Goal: Find specific page/section: Find specific page/section

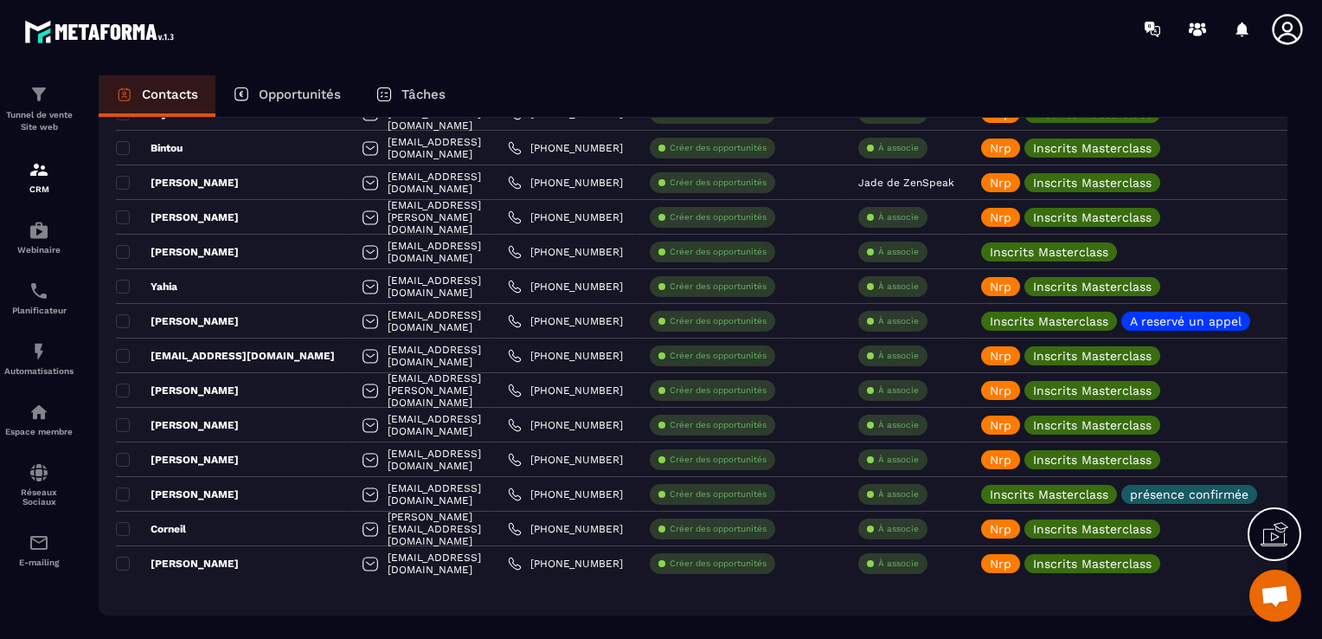
scroll to position [2906, 0]
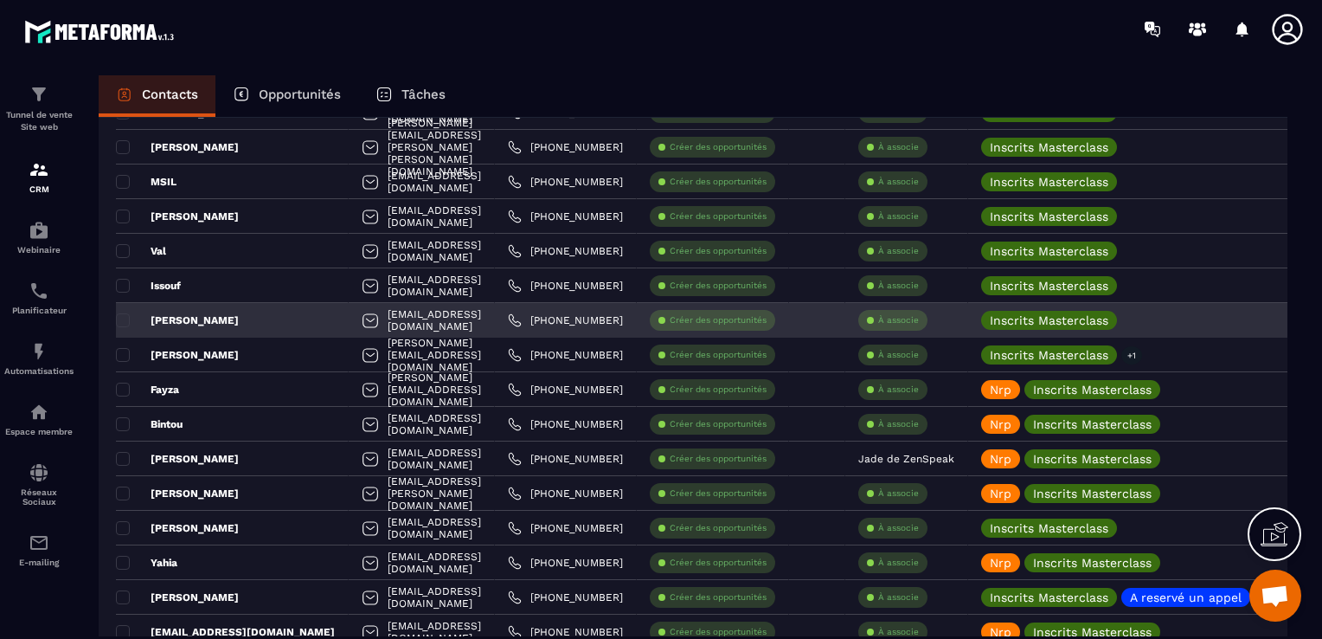
click at [462, 325] on div "[EMAIL_ADDRESS][DOMAIN_NAME]" at bounding box center [422, 320] width 146 height 35
click at [1137, 322] on icon at bounding box center [1131, 319] width 11 height 11
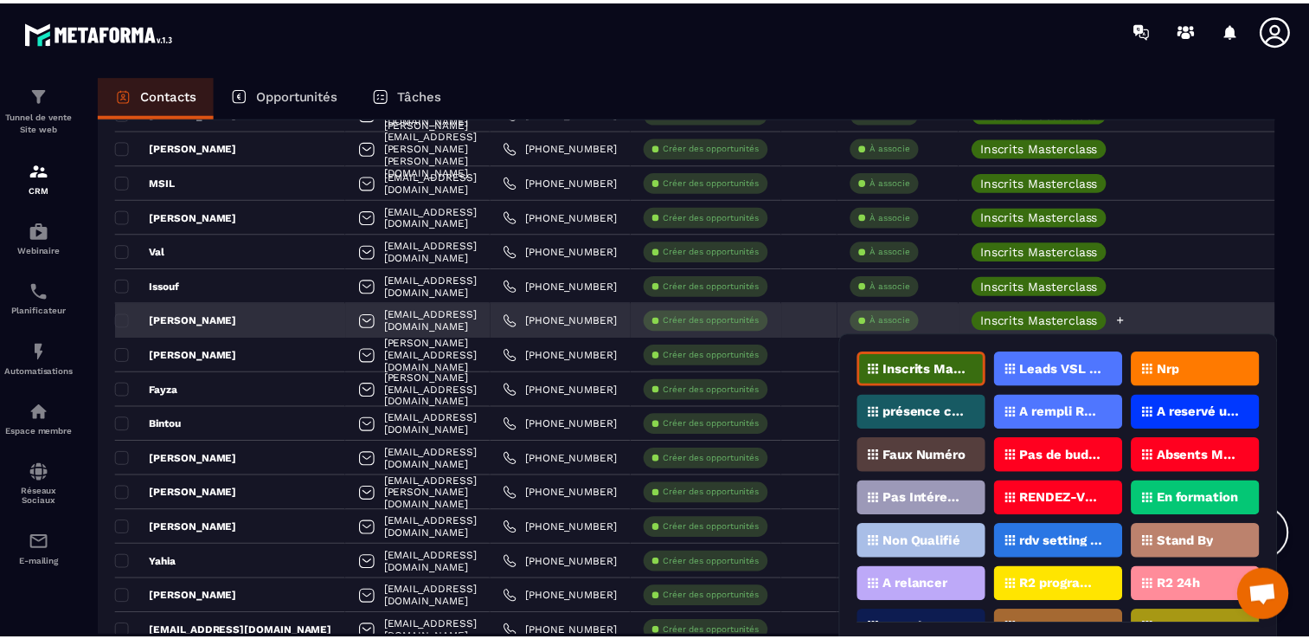
scroll to position [53, 0]
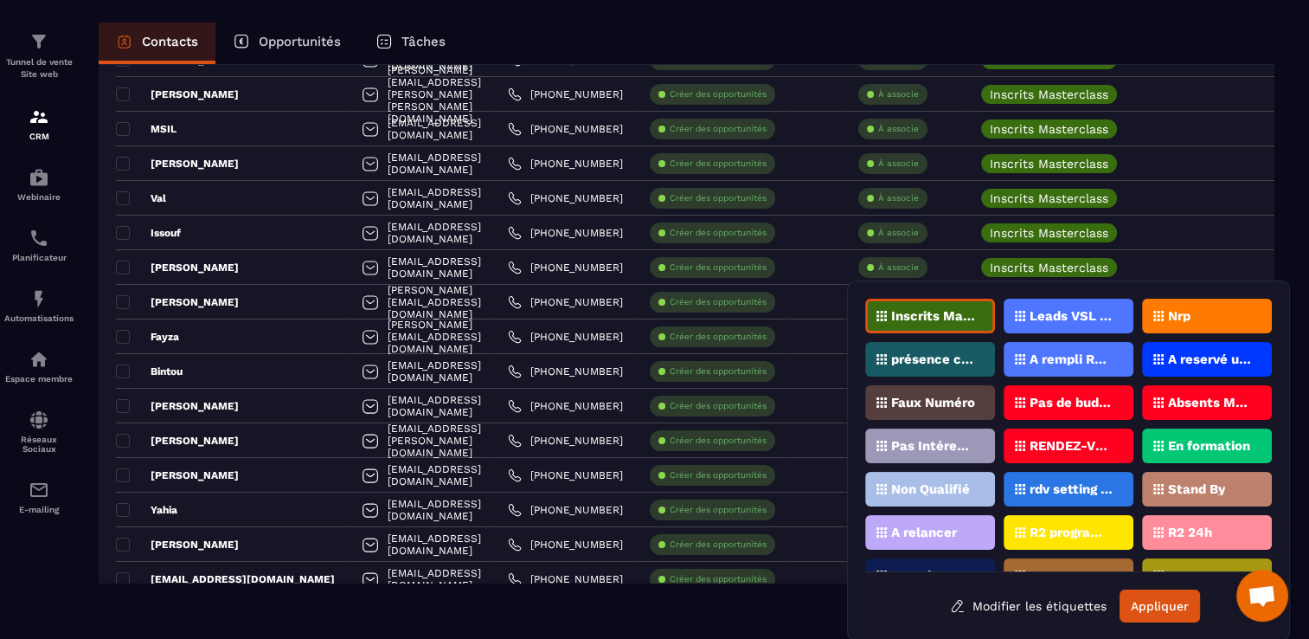
click at [1174, 320] on div "Nrp" at bounding box center [1207, 316] width 130 height 35
click at [1173, 595] on button "Appliquer" at bounding box center [1160, 605] width 80 height 33
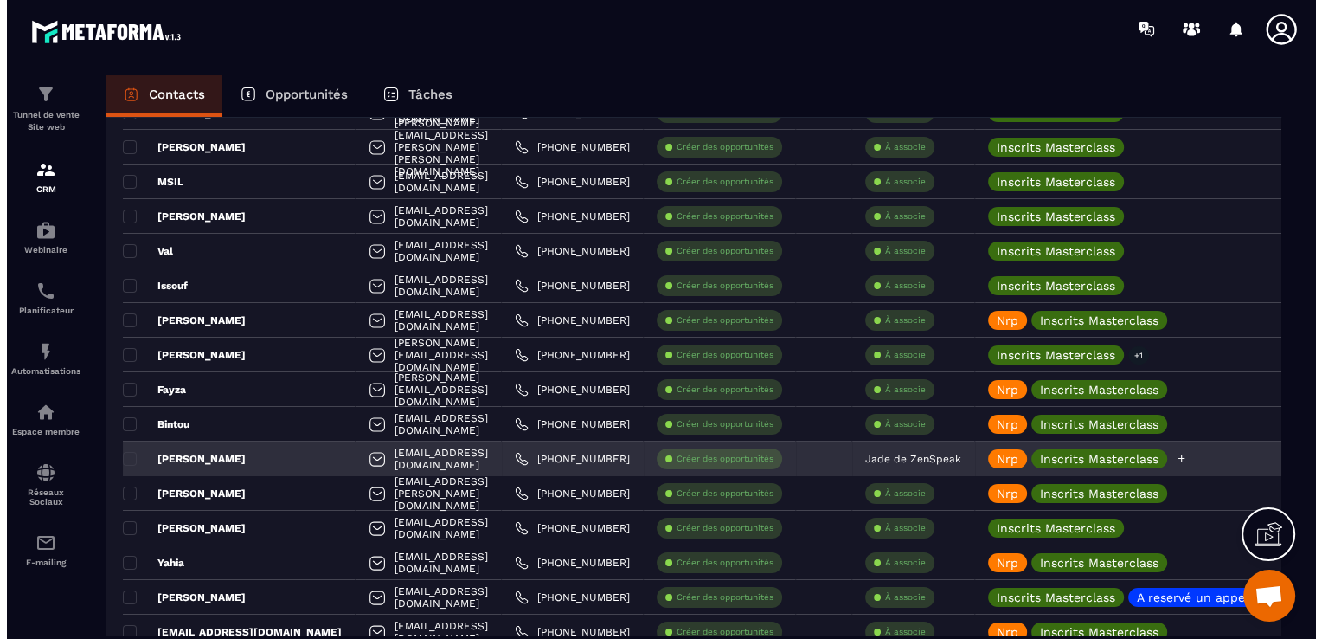
scroll to position [0, 0]
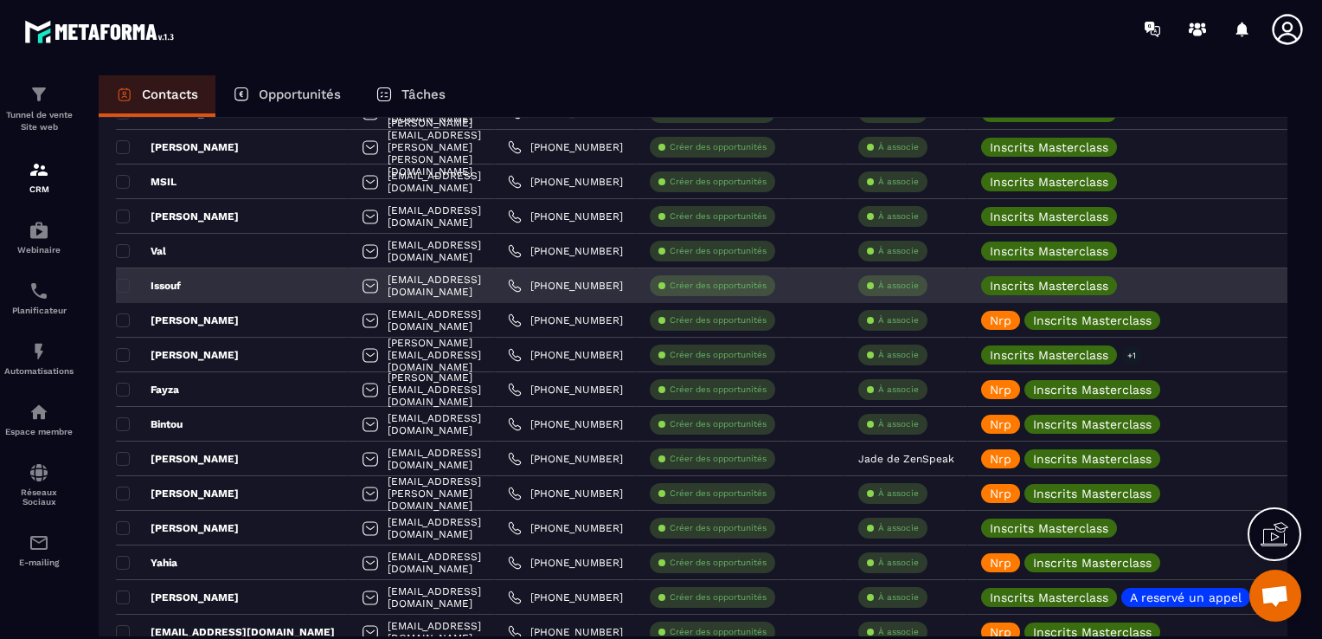
click at [231, 280] on div "Issouf" at bounding box center [232, 285] width 233 height 35
